Goal: Task Accomplishment & Management: Manage account settings

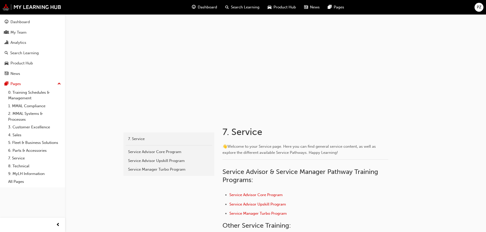
click at [481, 8] on span "PZ" at bounding box center [479, 7] width 5 height 6
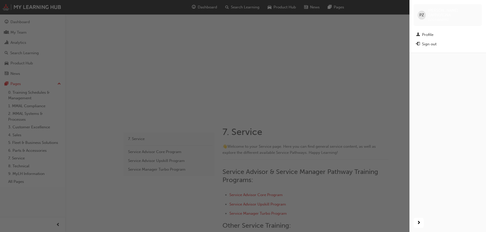
click at [430, 41] on div "Sign out" at bounding box center [429, 44] width 15 height 6
